Goal: Complete application form: Complete application form

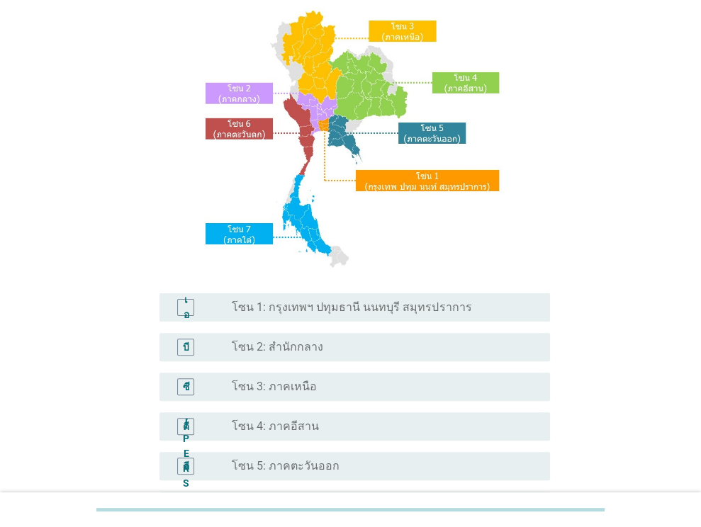
scroll to position [120, 0]
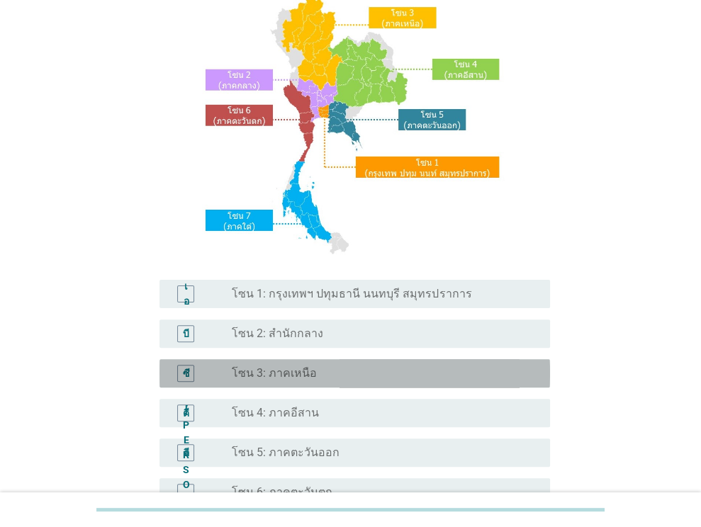
click at [381, 379] on div "ปุ่มวิทยุ[PERSON_NAME]เลือก โซน 3: ภาคเหนือ" at bounding box center [380, 373] width 296 height 14
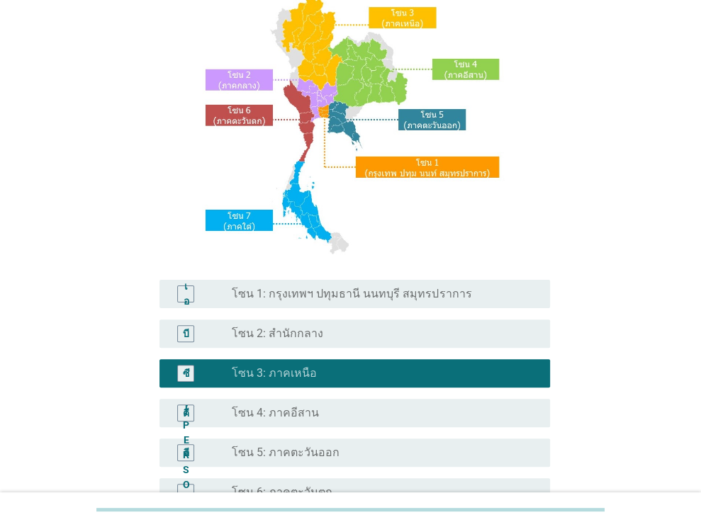
scroll to position [321, 0]
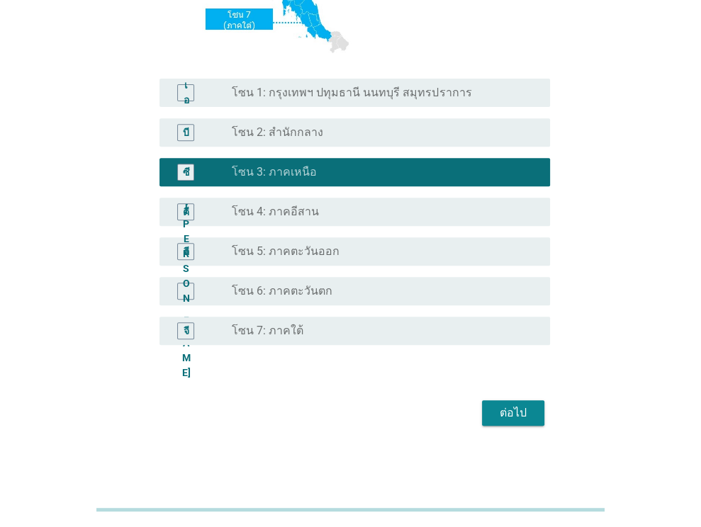
click at [516, 415] on font "ต่อไป" at bounding box center [513, 412] width 27 height 13
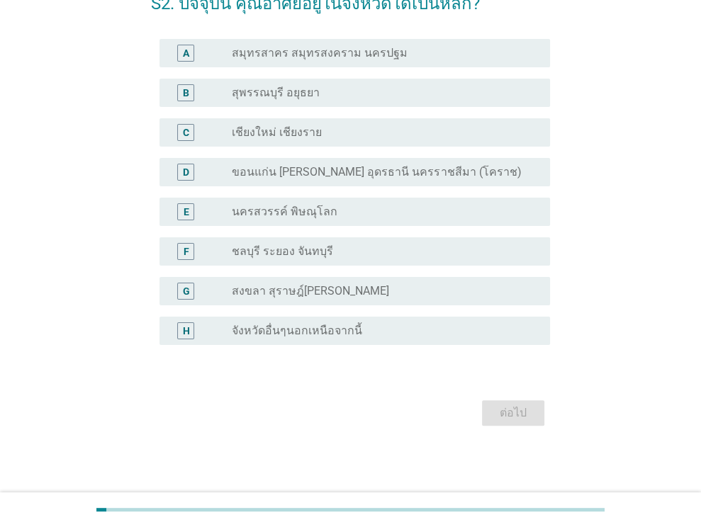
scroll to position [0, 0]
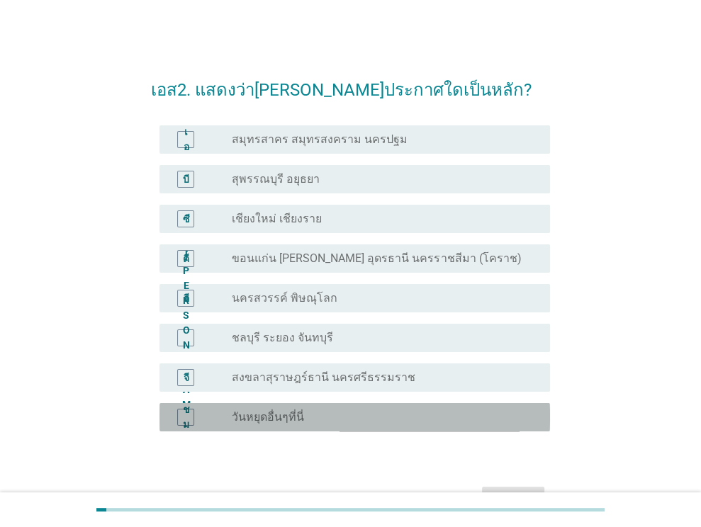
click at [265, 422] on font "วันหยุดอื่นๆที่นี่" at bounding box center [268, 416] width 72 height 13
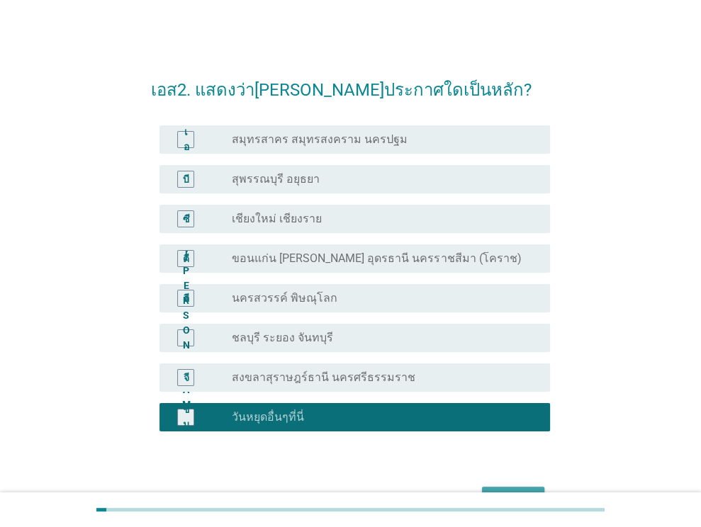
click at [496, 488] on button "ต่อไป" at bounding box center [513, 500] width 62 height 26
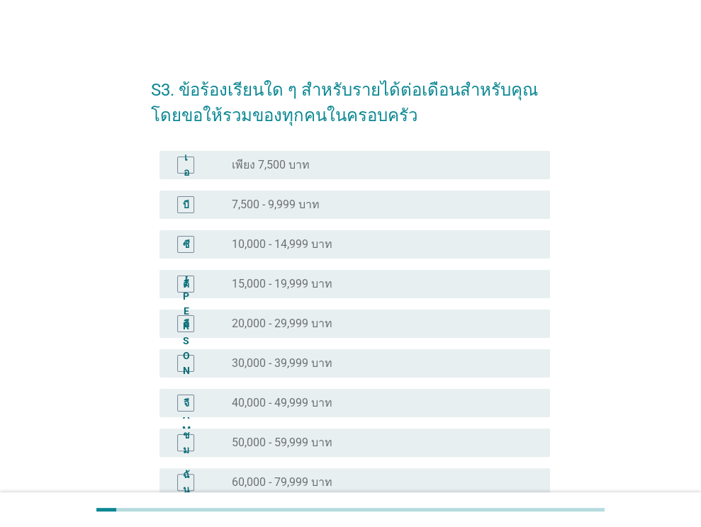
click at [259, 474] on div "ปุ่มวิทยุ[PERSON_NAME]เลือก 60,000 - 79,999 บาท" at bounding box center [385, 482] width 307 height 17
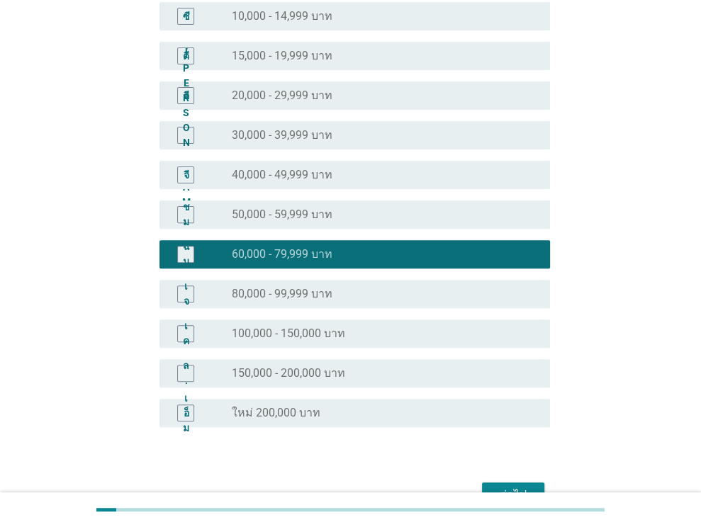
scroll to position [240, 0]
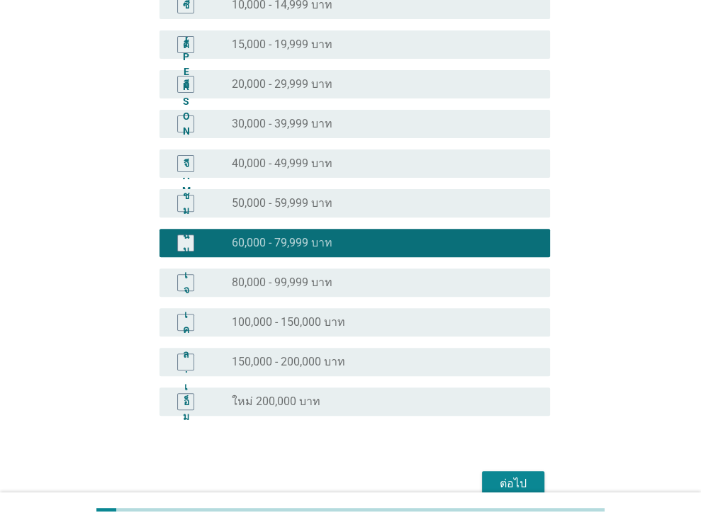
click at [503, 481] on font "ต่อไป" at bounding box center [513, 483] width 27 height 13
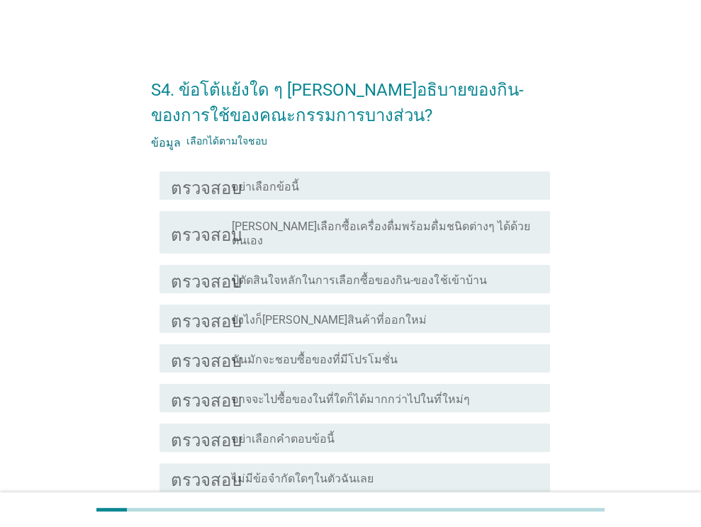
click at [290, 274] on font "ปู้ตัดสินใจหลักในการเลือกซื้อของกิน-ของใช้เข้าบ้าน" at bounding box center [359, 280] width 254 height 13
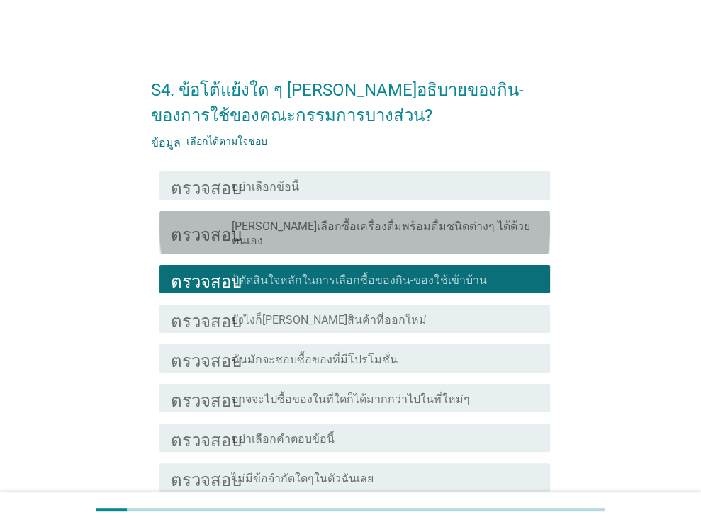
click at [309, 227] on font "[PERSON_NAME]เลือกซื้อเครื่องดื่มพร้อมดื่มชนิดต่างๆ ได้ด้วยตนเอง" at bounding box center [381, 234] width 298 height 28
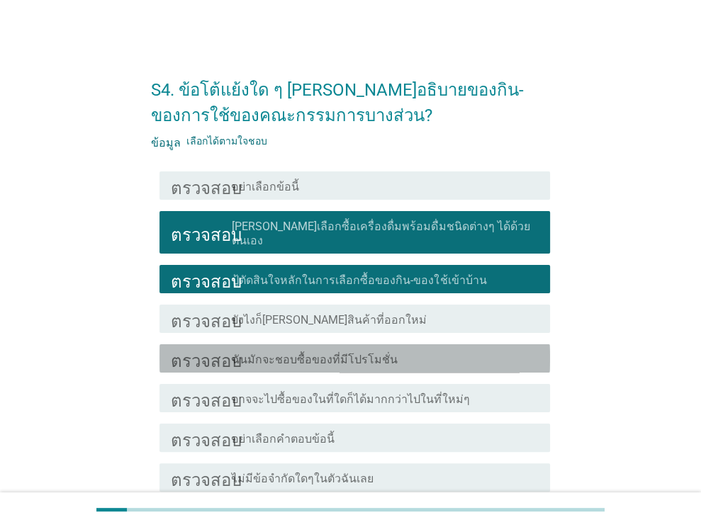
click at [323, 353] on font "ฉันมักจะชอบซื้อของที่มีโปรโมชั่น" at bounding box center [315, 359] width 166 height 13
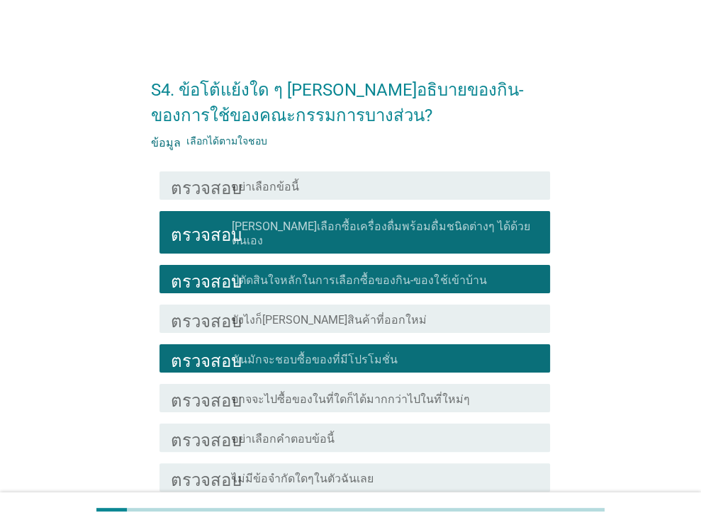
scroll to position [116, 0]
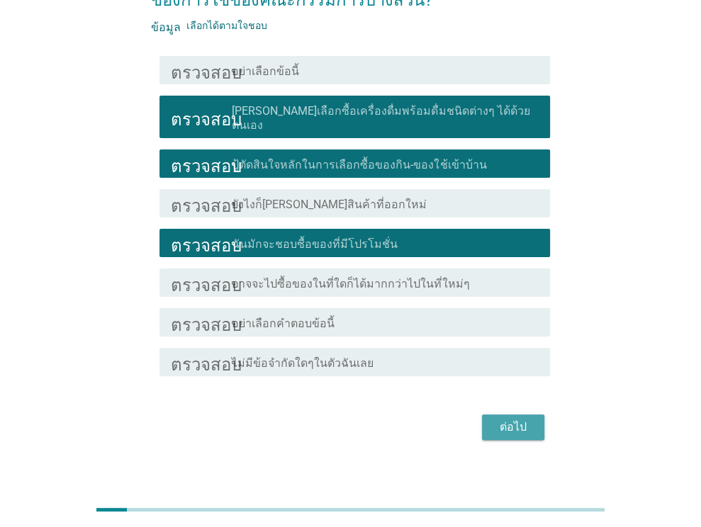
click at [517, 420] on font "ต่อไป" at bounding box center [513, 426] width 27 height 13
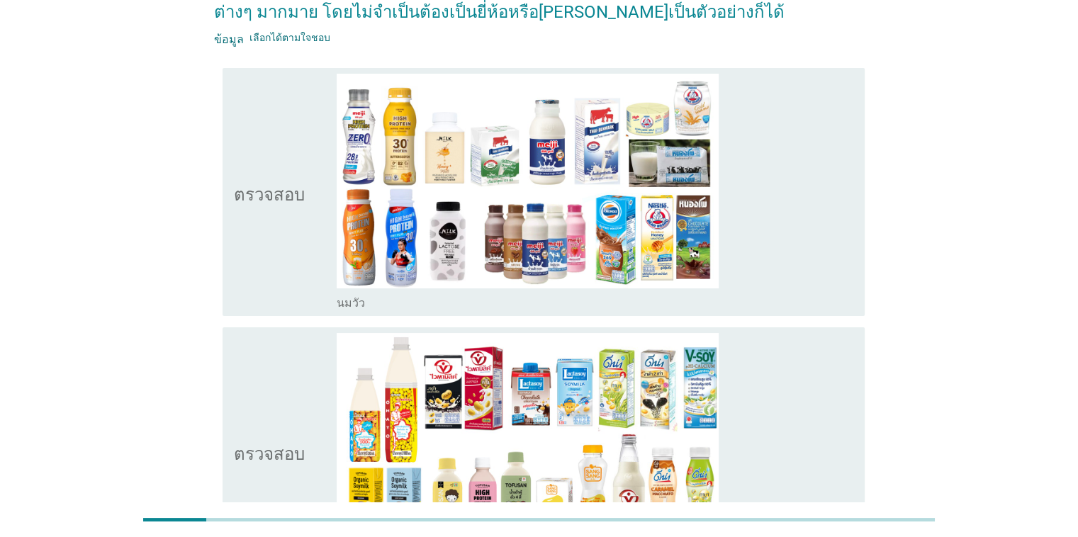
scroll to position [0, 0]
